Goal: Task Accomplishment & Management: Manage account settings

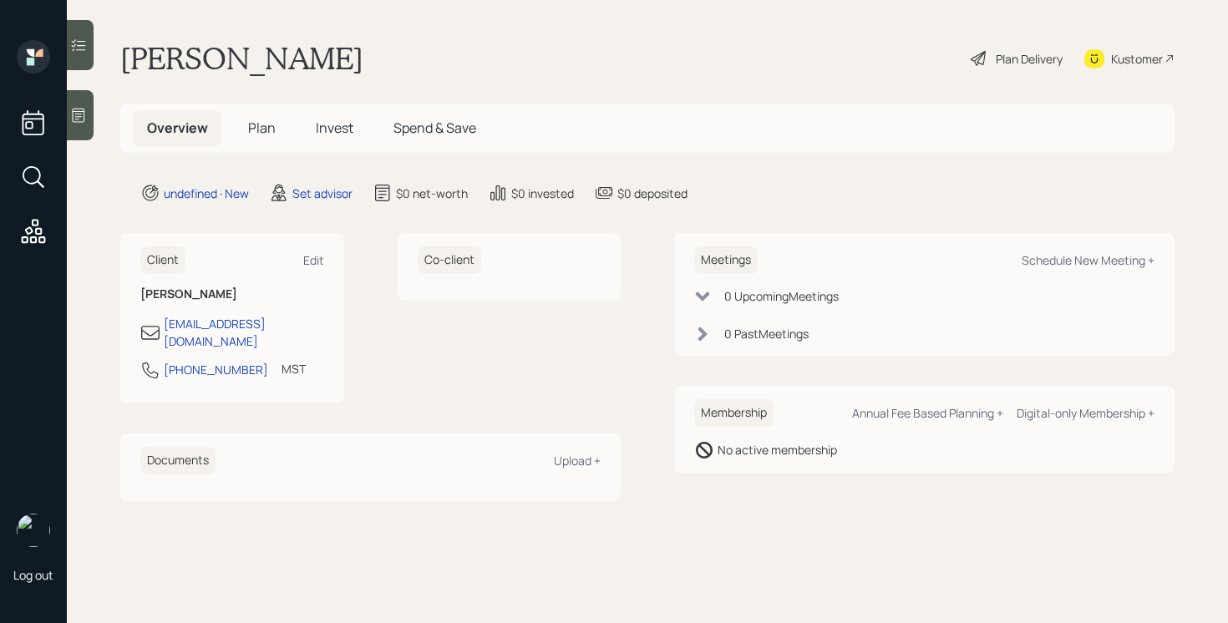
click at [90, 108] on div at bounding box center [80, 115] width 27 height 50
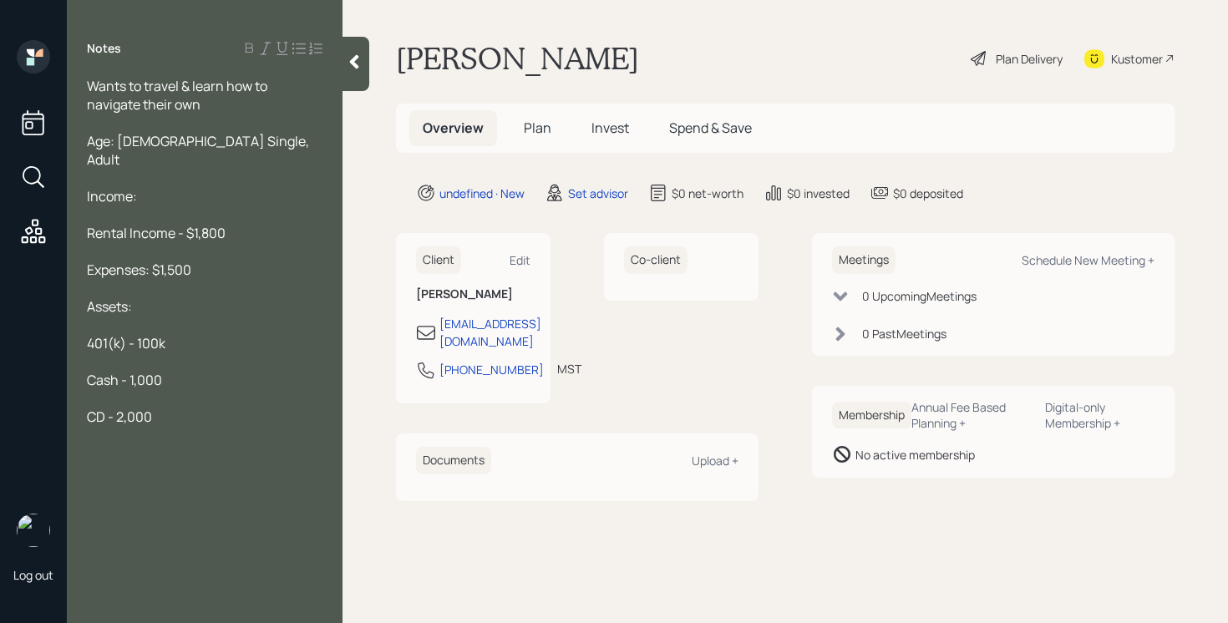
click at [168, 371] on div "Cash - 1,000" at bounding box center [204, 380] width 235 height 18
click at [192, 409] on div "Notes Wants to travel & learn how to navigate their own Age: [DEMOGRAPHIC_DATA]…" at bounding box center [205, 321] width 276 height 563
click at [192, 408] on div "Notes Wants to travel & learn how to navigate their own Age: [DEMOGRAPHIC_DATA]…" at bounding box center [205, 321] width 276 height 563
click at [190, 408] on div "CD - 2,000" at bounding box center [204, 417] width 235 height 18
click at [166, 408] on div "CD - 2k" at bounding box center [204, 417] width 235 height 18
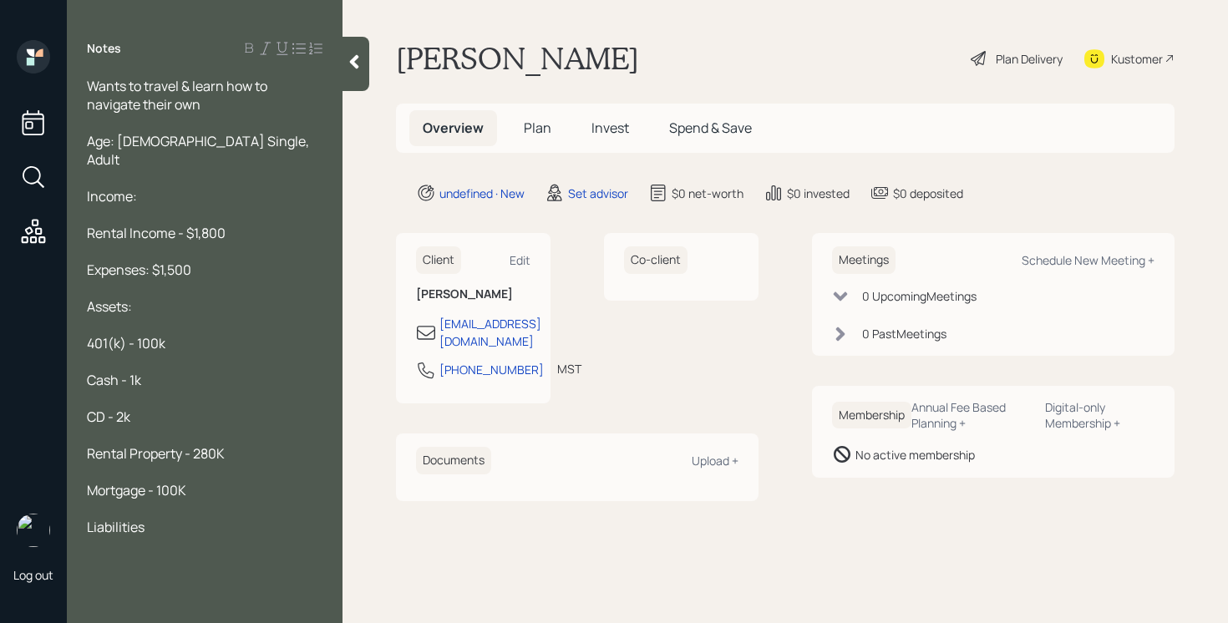
click at [127, 555] on div "Notes Wants to travel & learn how to navigate their own Age: [DEMOGRAPHIC_DATA]…" at bounding box center [205, 321] width 276 height 563
click at [185, 518] on div "Liabilities" at bounding box center [204, 527] width 235 height 18
click at [215, 112] on div "Wants to travel & learn how to navigate their own" at bounding box center [204, 95] width 235 height 37
click at [1088, 263] on div "Schedule New Meeting +" at bounding box center [1087, 260] width 133 height 16
select select "round-[PERSON_NAME]"
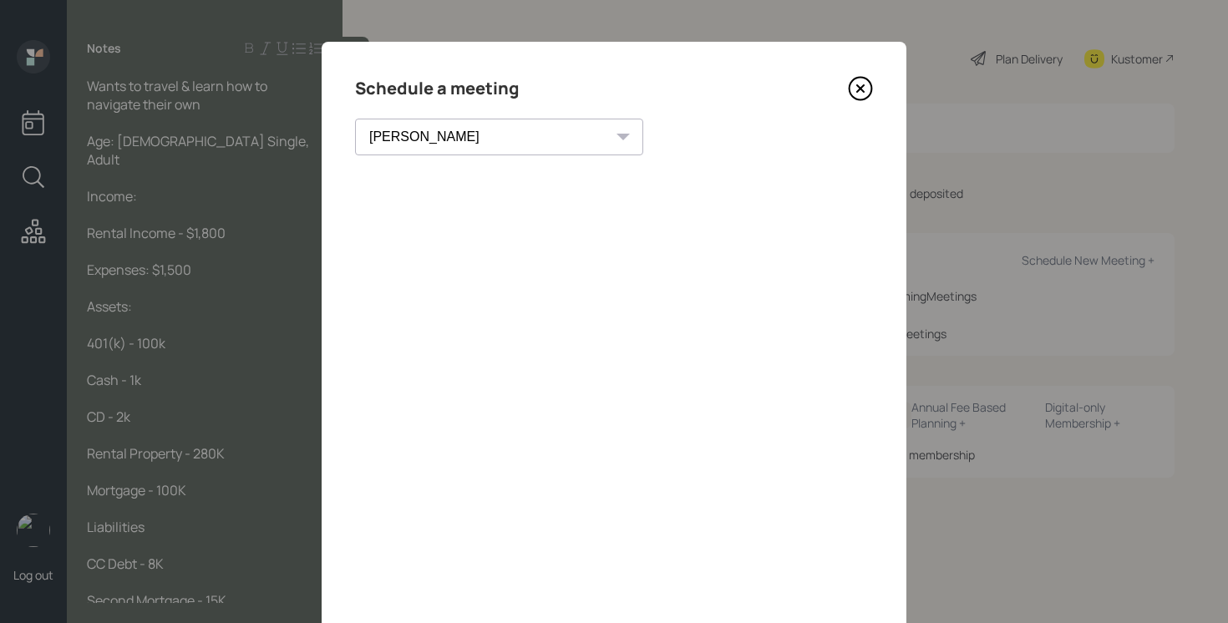
drag, startPoint x: 660, startPoint y: 88, endPoint x: 763, endPoint y: 83, distance: 103.7
click at [746, 95] on div "Schedule a meeting" at bounding box center [614, 88] width 518 height 27
click at [872, 89] on icon at bounding box center [860, 89] width 23 height 23
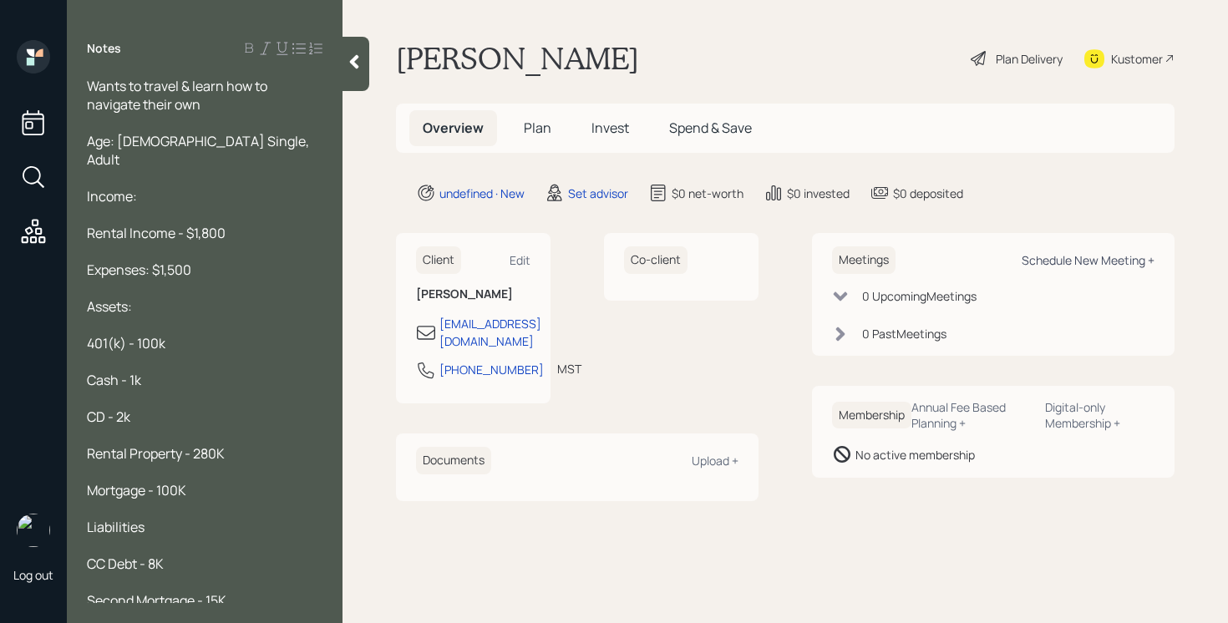
click at [1093, 255] on div "Schedule New Meeting +" at bounding box center [1087, 260] width 133 height 16
select select "round-[PERSON_NAME]"
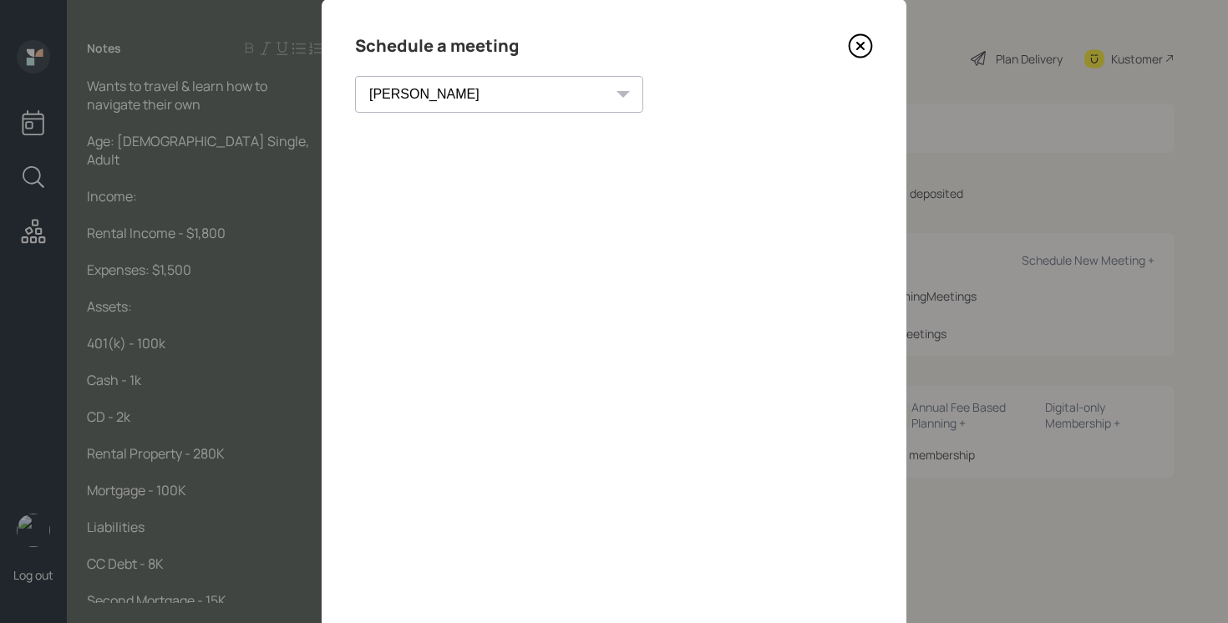
scroll to position [48, 0]
click at [849, 41] on icon at bounding box center [860, 40] width 23 height 23
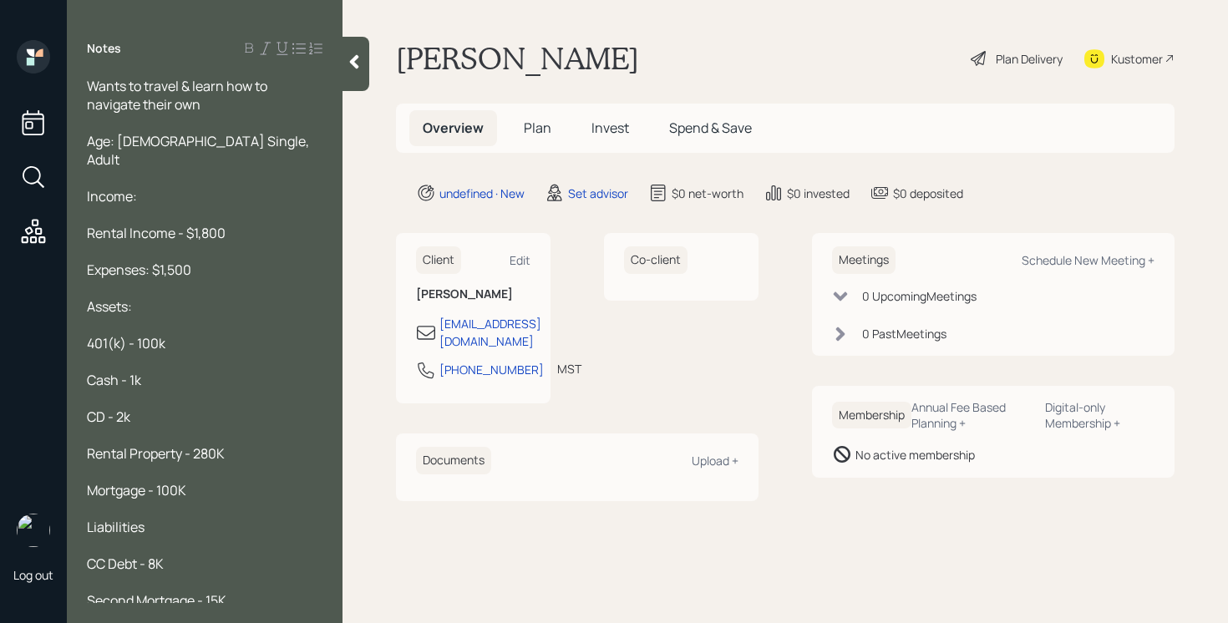
click at [358, 61] on icon at bounding box center [354, 61] width 17 height 17
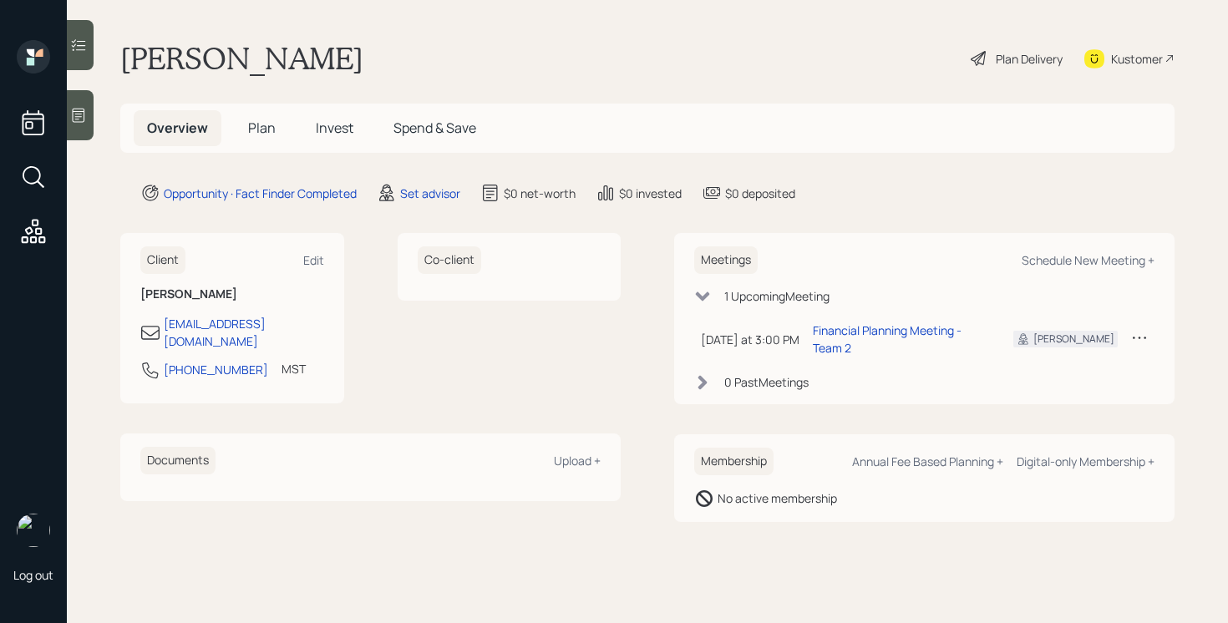
click at [91, 42] on div at bounding box center [80, 45] width 27 height 50
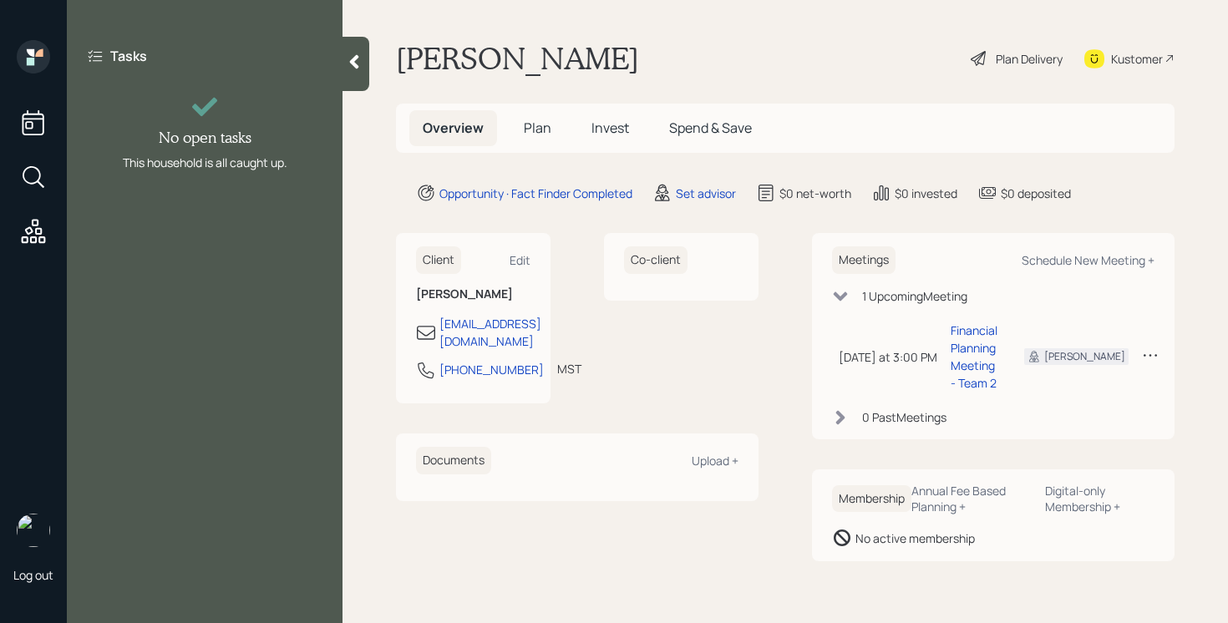
click at [352, 56] on icon at bounding box center [354, 61] width 17 height 17
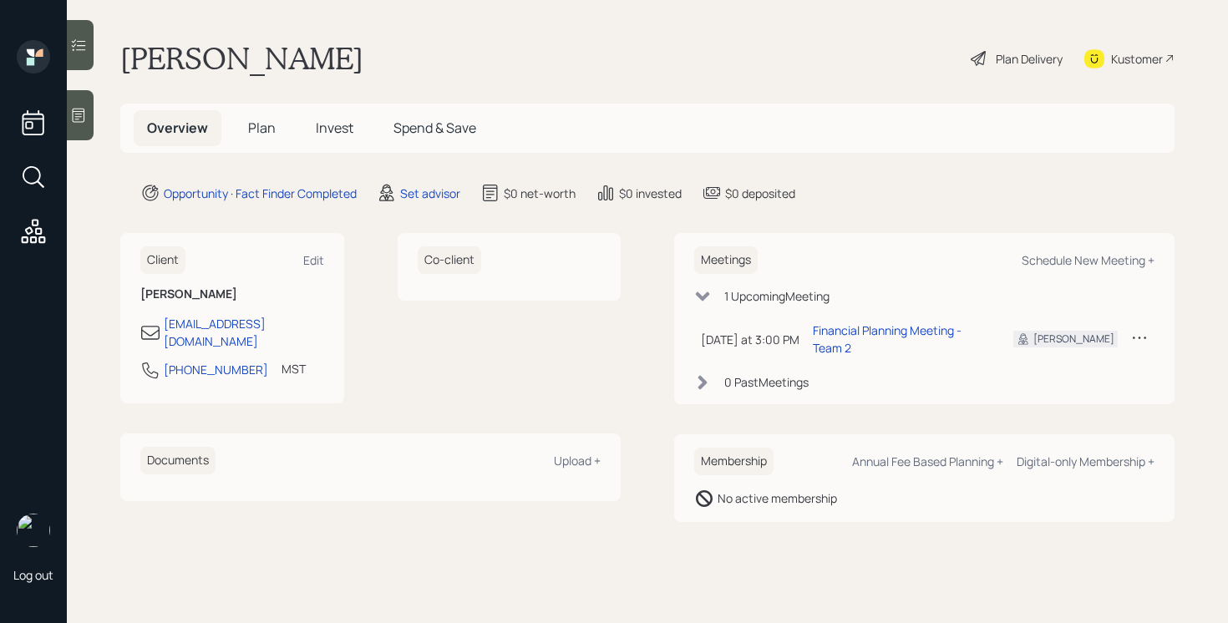
click at [85, 36] on div at bounding box center [80, 45] width 27 height 50
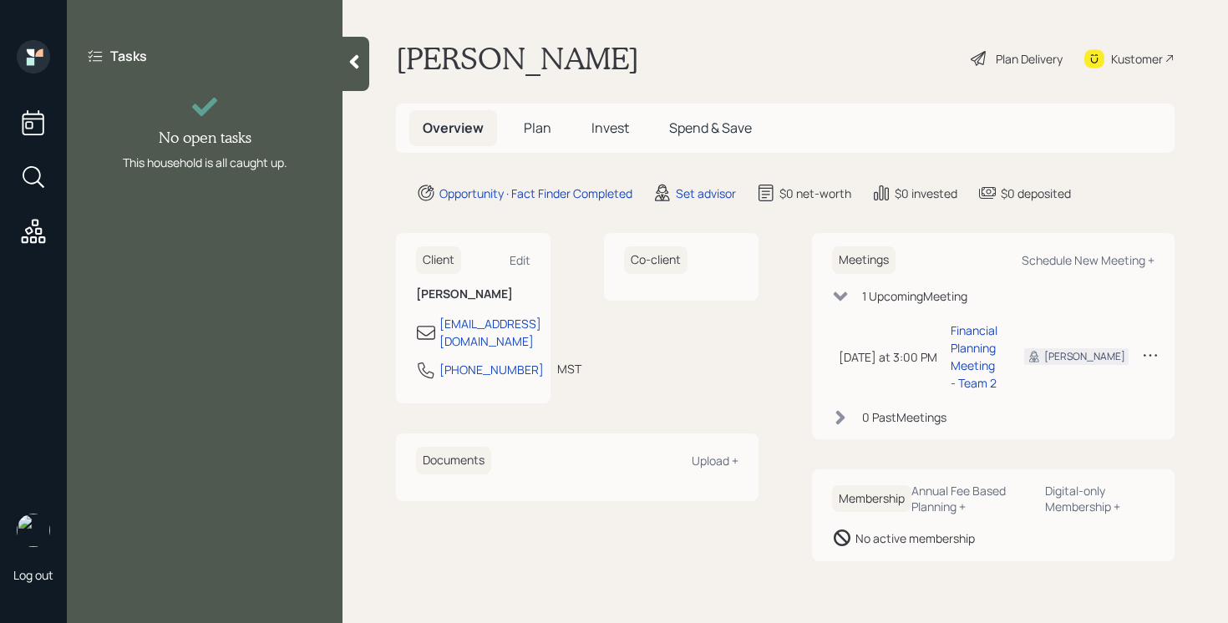
click at [339, 75] on div "Tasks No open tasks This household is all caught up." at bounding box center [205, 109] width 276 height 138
click at [350, 73] on div at bounding box center [355, 64] width 27 height 54
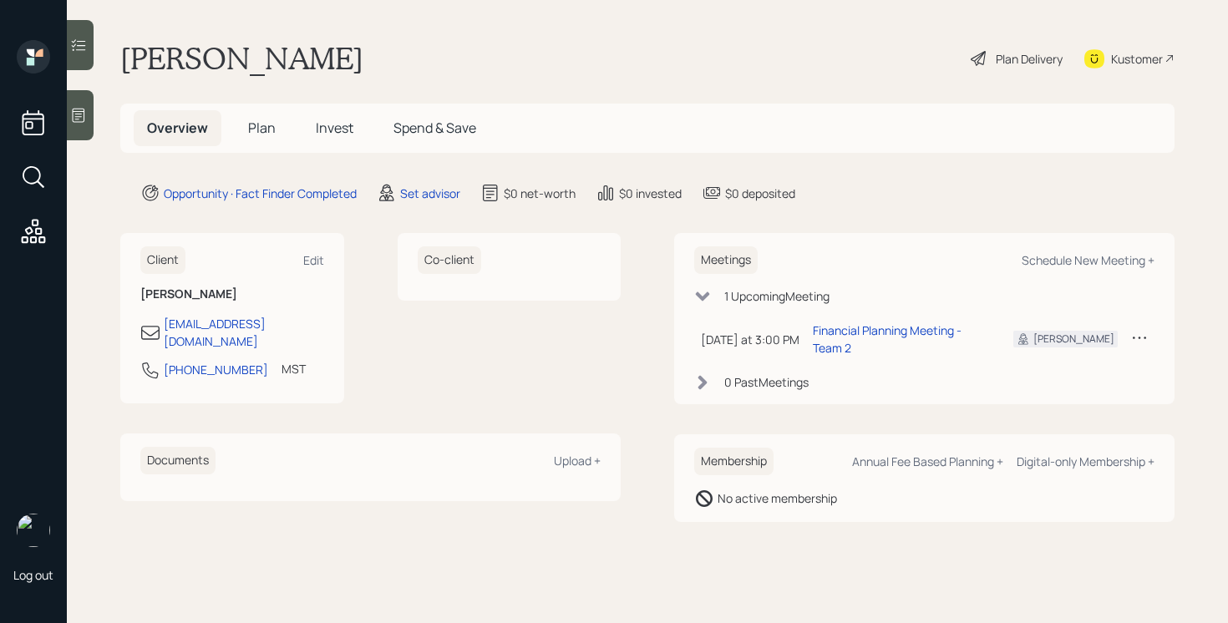
click at [91, 127] on div at bounding box center [80, 115] width 27 height 50
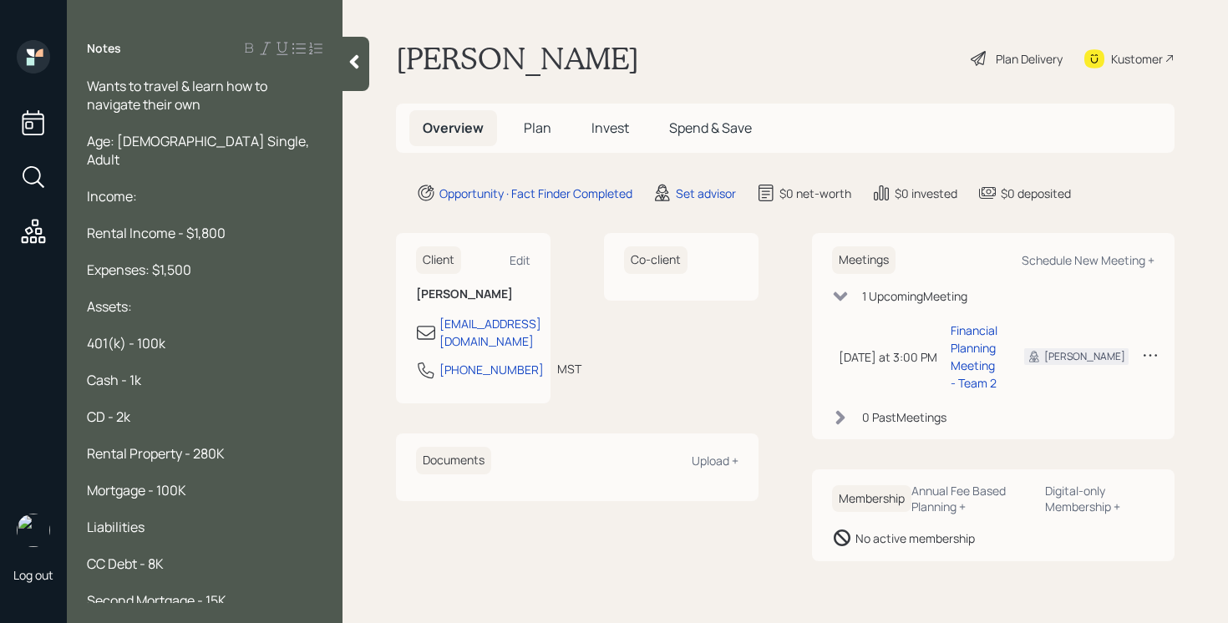
click at [215, 107] on div "Wants to travel & learn how to navigate their own" at bounding box center [204, 95] width 235 height 37
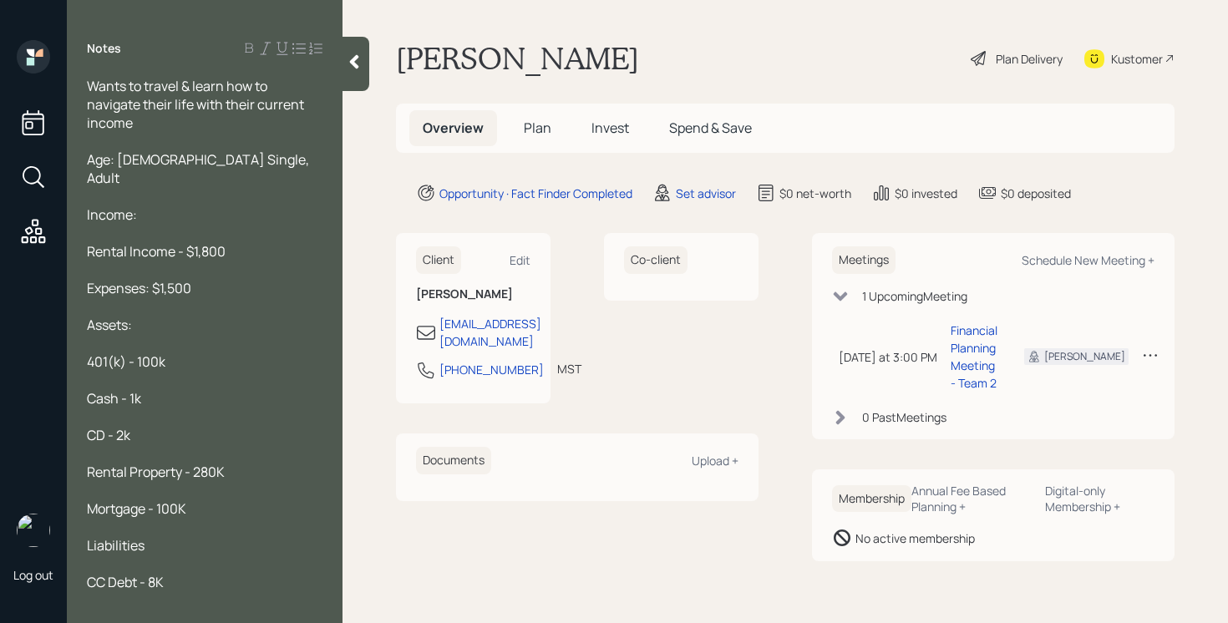
click at [349, 57] on icon at bounding box center [354, 61] width 17 height 17
